Goal: Task Accomplishment & Management: Manage account settings

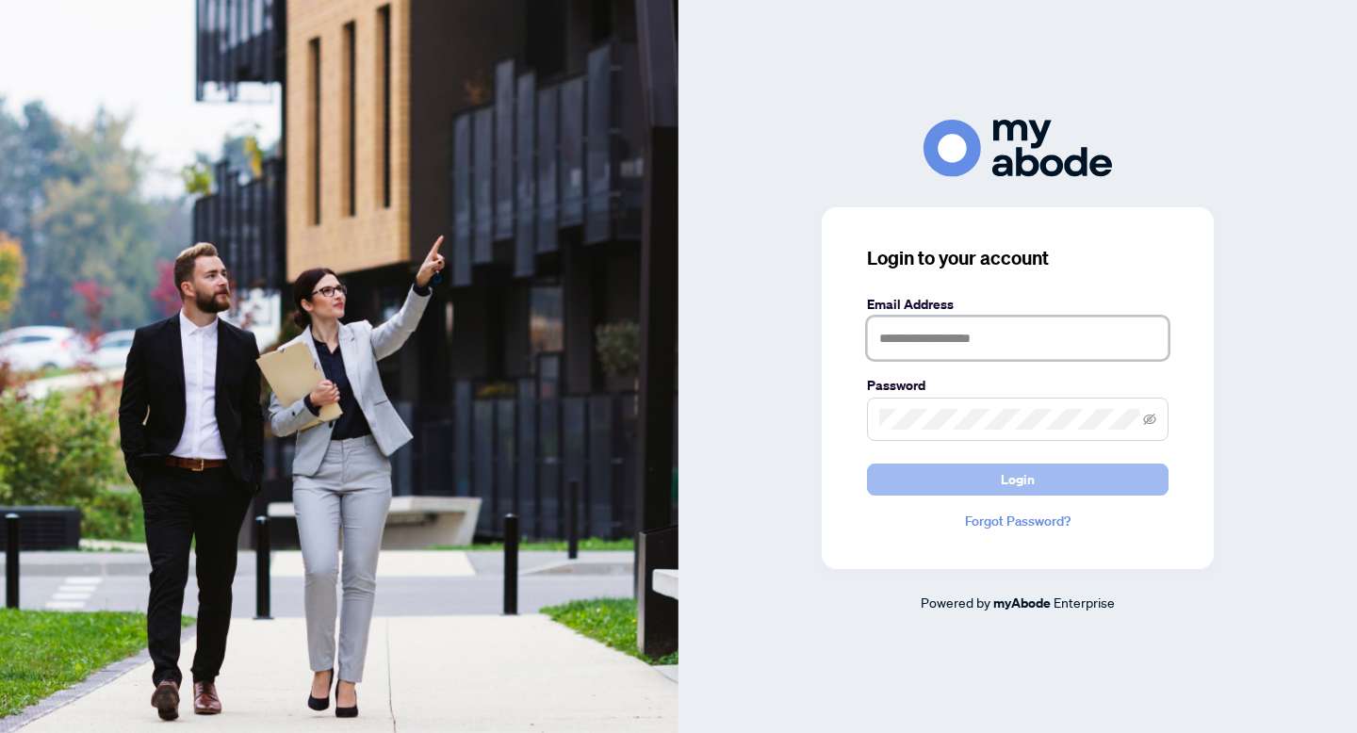
type input "**********"
click at [996, 484] on button "Login" at bounding box center [1018, 480] width 302 height 32
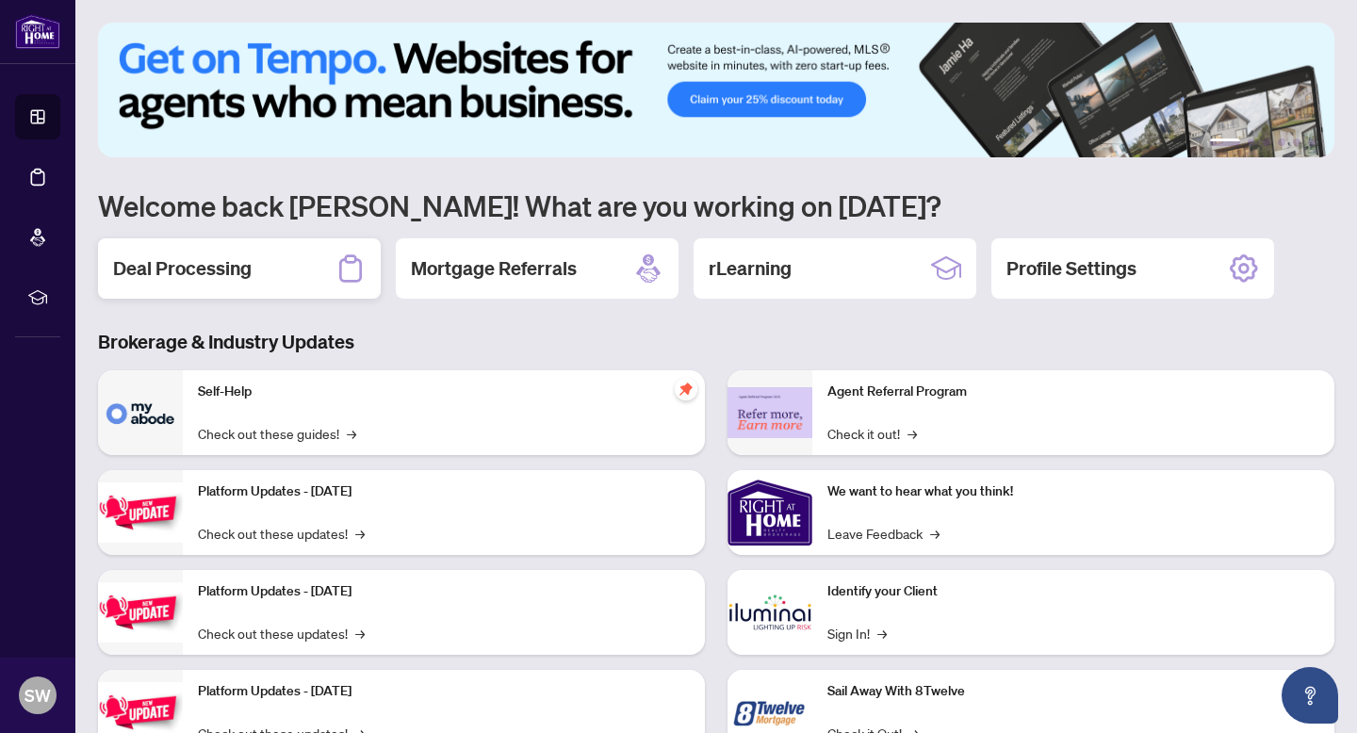
click at [245, 259] on h2 "Deal Processing" at bounding box center [182, 268] width 139 height 26
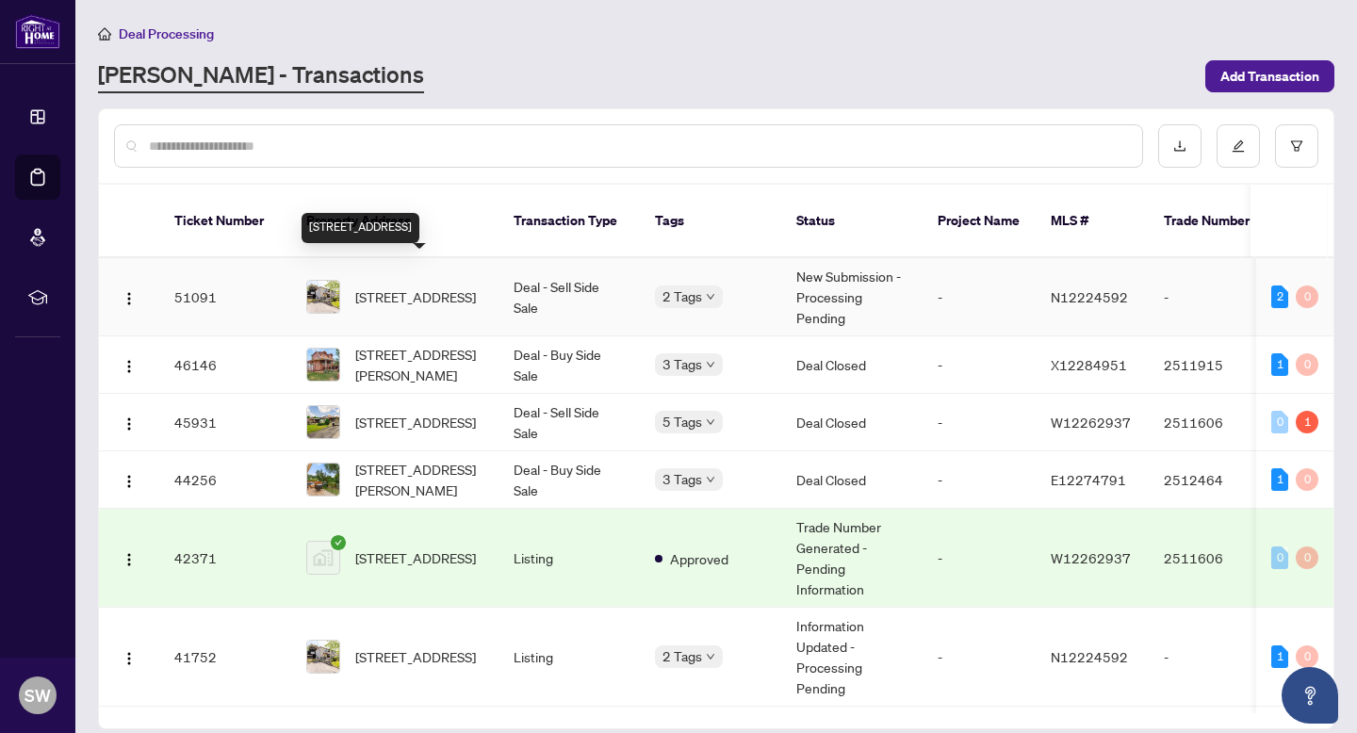
click at [416, 286] on span "263 Blue Grass Blvd, Richmond Hill, Ontario L4C 3H1, Canada" at bounding box center [415, 296] width 121 height 21
click at [552, 615] on td "Listing" at bounding box center [568, 657] width 141 height 99
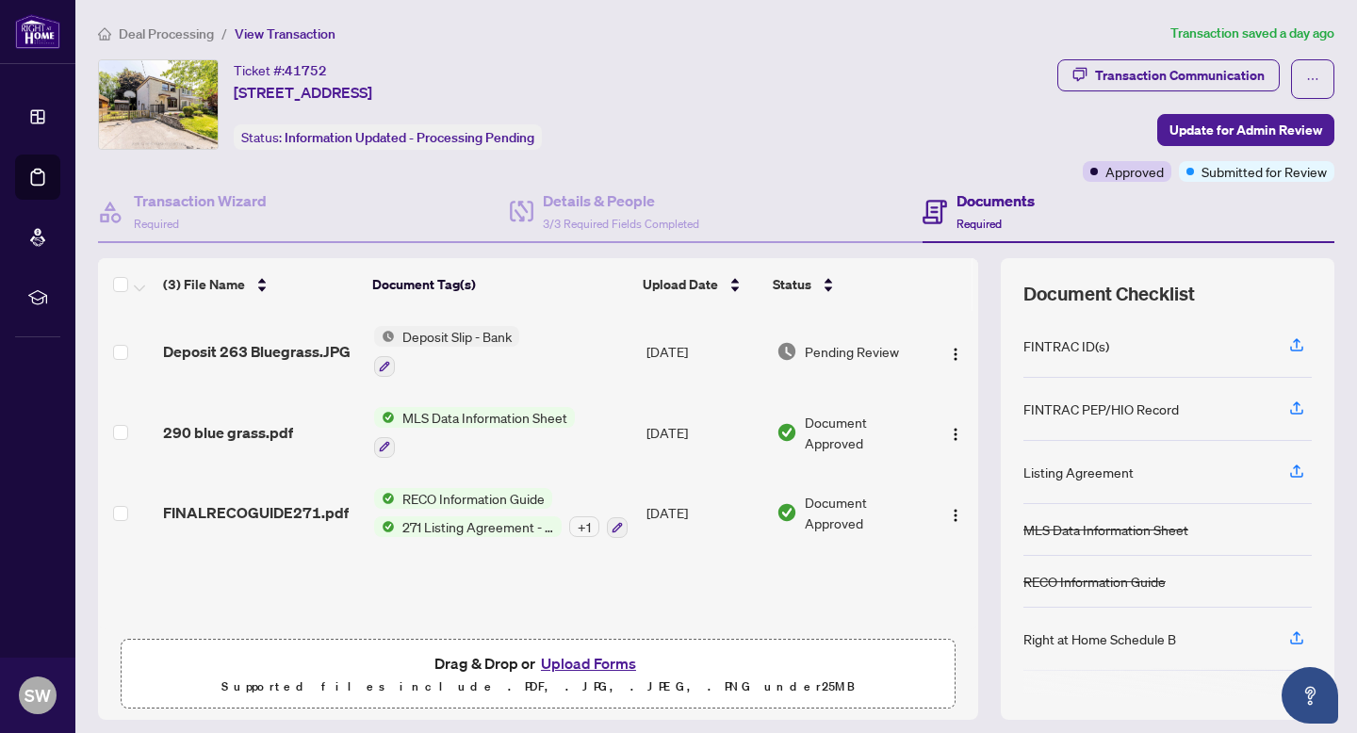
click at [434, 333] on span "Deposit Slip - Bank" at bounding box center [457, 336] width 124 height 21
click at [407, 435] on span "Deposit Slip - Bank" at bounding box center [425, 427] width 124 height 21
